Goal: Book appointment/travel/reservation

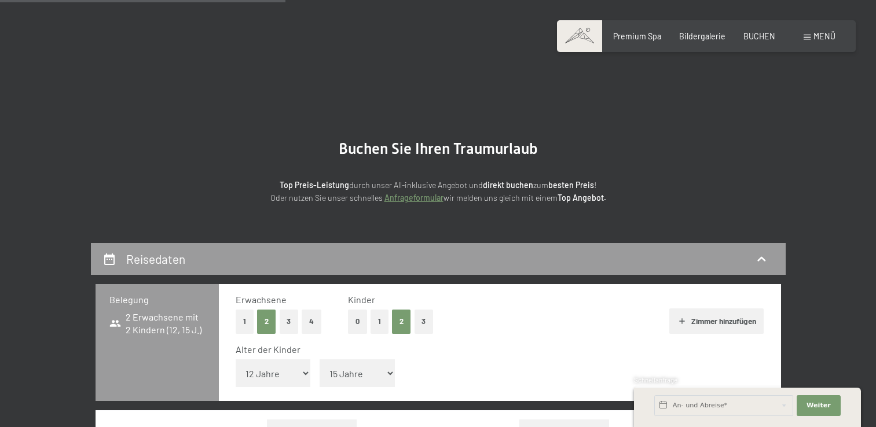
select select "12"
select select "15"
select select "[DATE]"
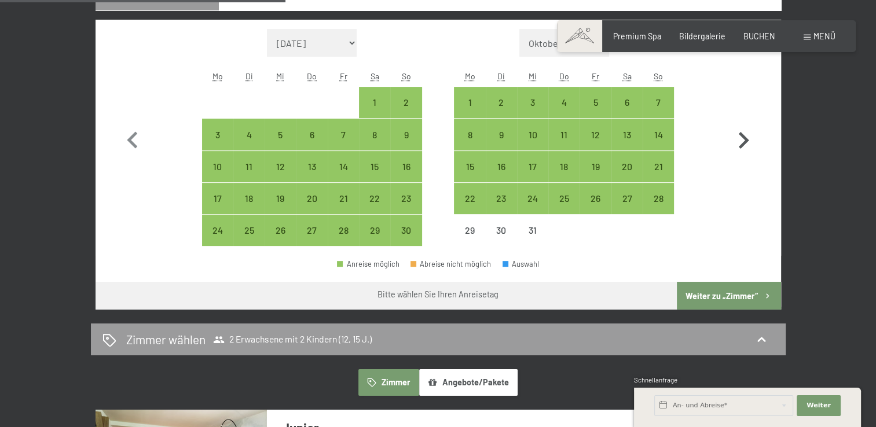
click at [742, 141] on icon "button" at bounding box center [743, 141] width 34 height 34
select select "[DATE]"
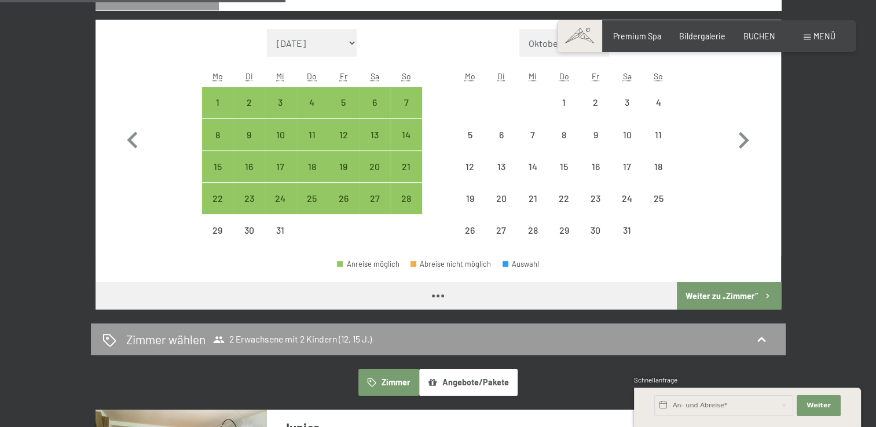
select select "[DATE]"
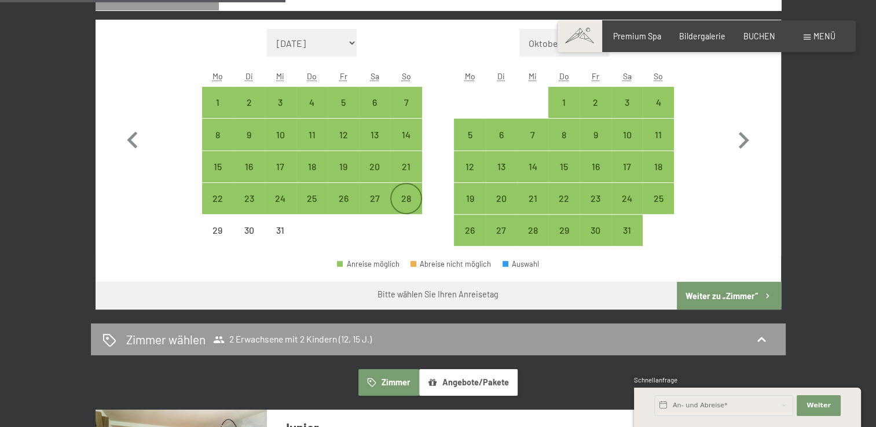
click at [407, 203] on div "28" at bounding box center [405, 208] width 29 height 29
select select "[DATE]"
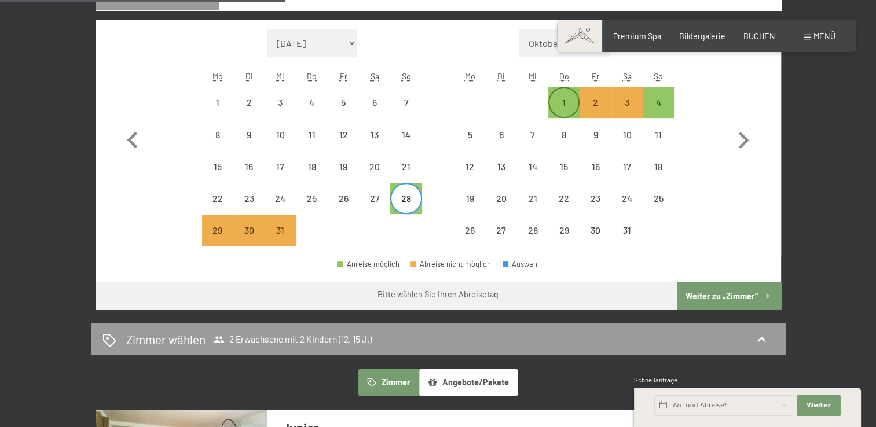
click at [565, 101] on div "1" at bounding box center [563, 112] width 29 height 29
select select "[DATE]"
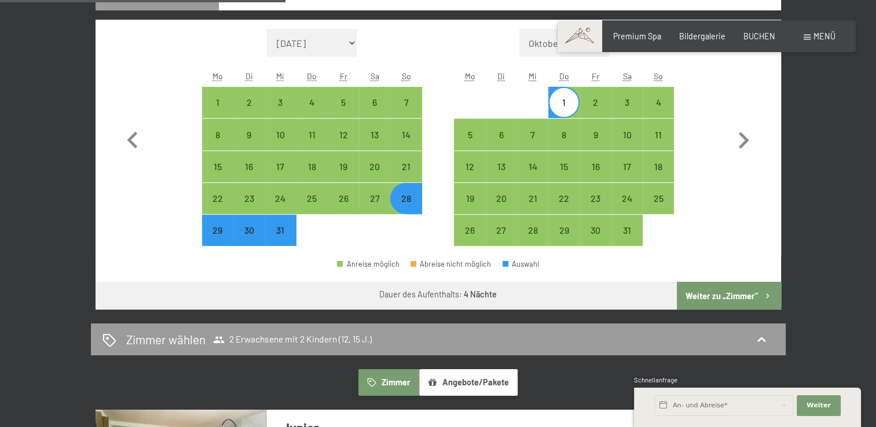
click at [708, 292] on button "Weiter zu „Zimmer“" at bounding box center [729, 296] width 104 height 28
select select "[DATE]"
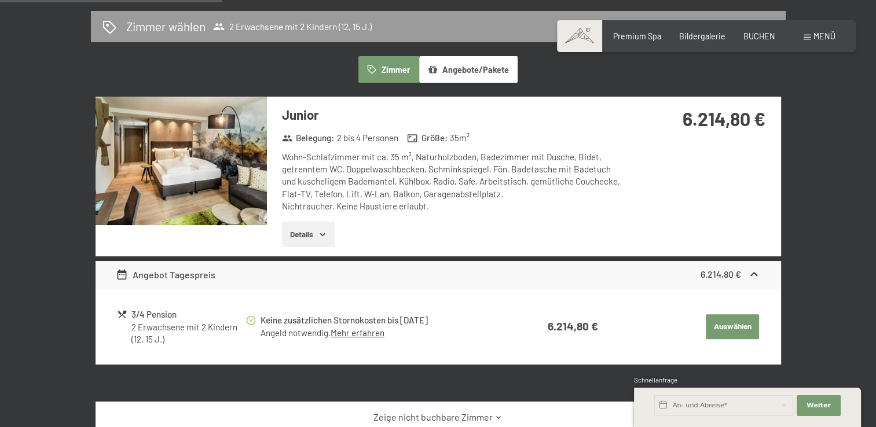
scroll to position [257, 0]
